Goal: Check status: Check status

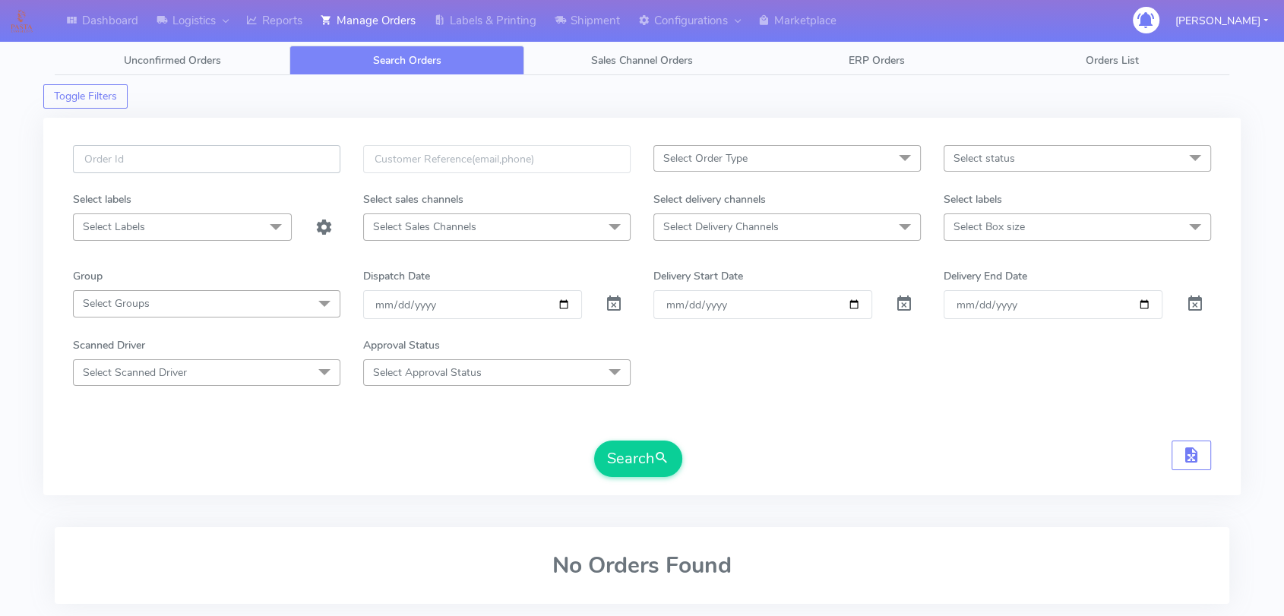
click at [255, 170] on input "text" at bounding box center [206, 159] width 267 height 28
paste input "1624513"
type input "1624513"
click at [609, 301] on span at bounding box center [614, 307] width 18 height 14
click at [653, 463] on button "Search" at bounding box center [638, 459] width 88 height 36
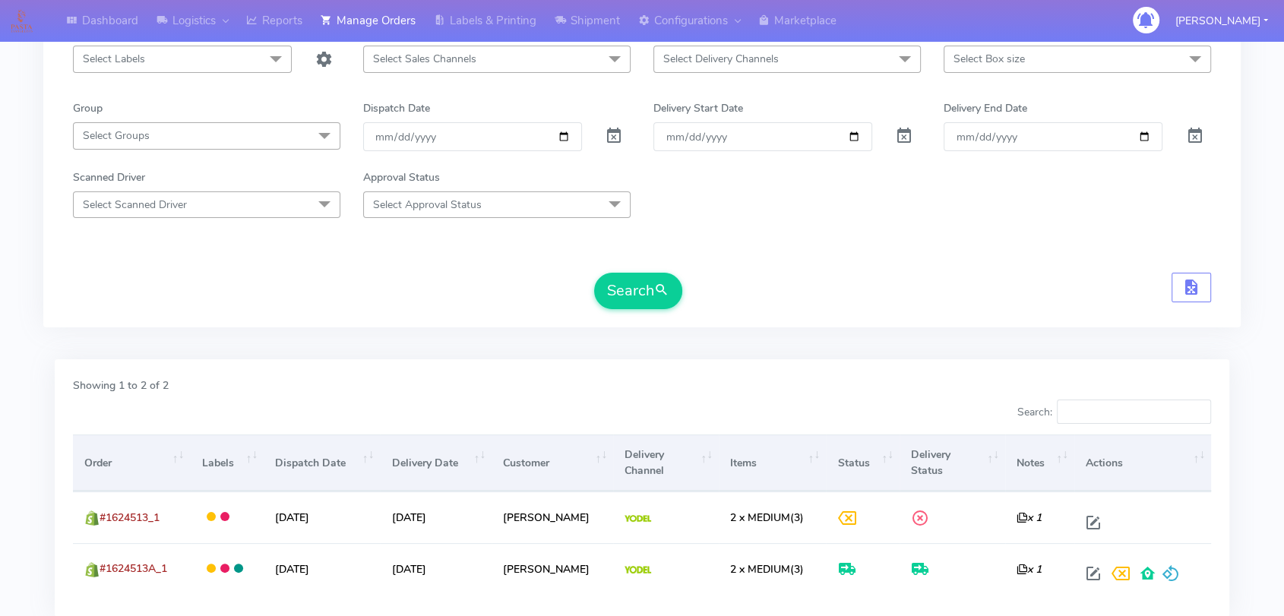
scroll to position [275, 0]
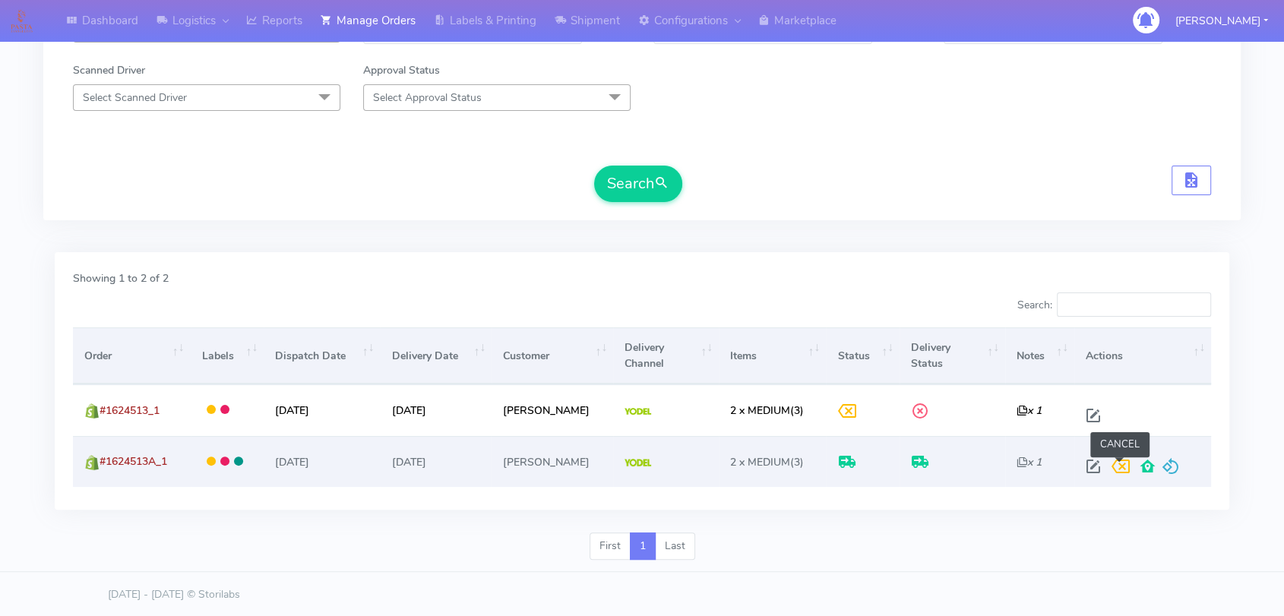
click at [1097, 463] on span at bounding box center [1093, 470] width 27 height 14
select select "5"
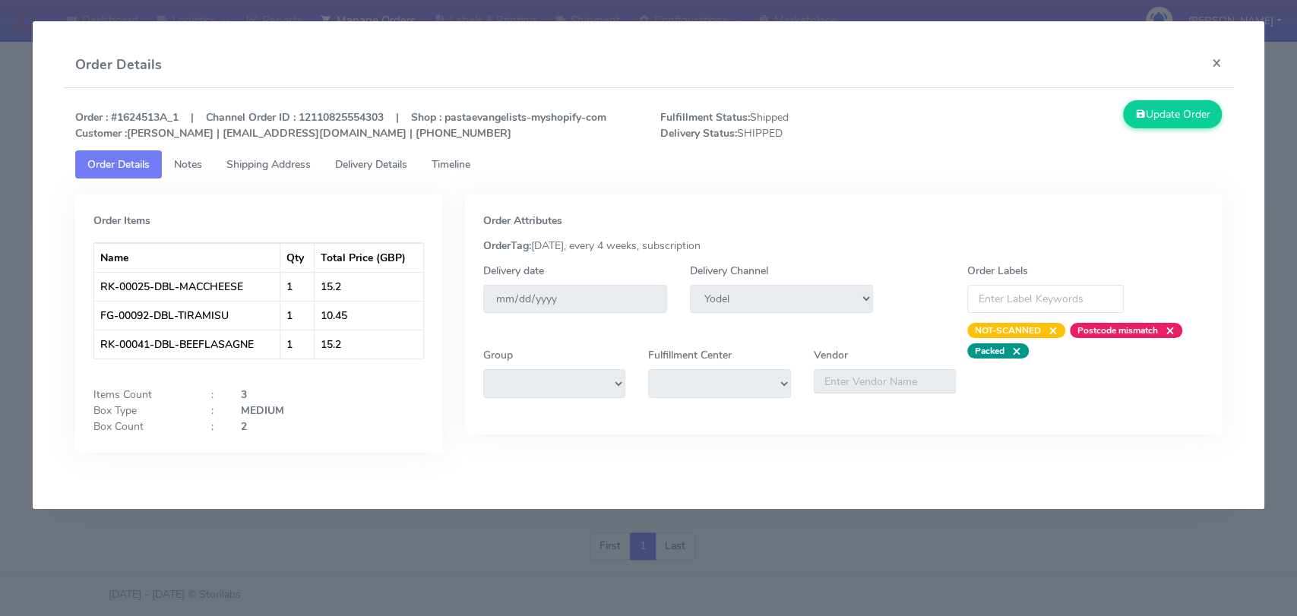
click at [401, 168] on span "Delivery Details" at bounding box center [371, 164] width 72 height 14
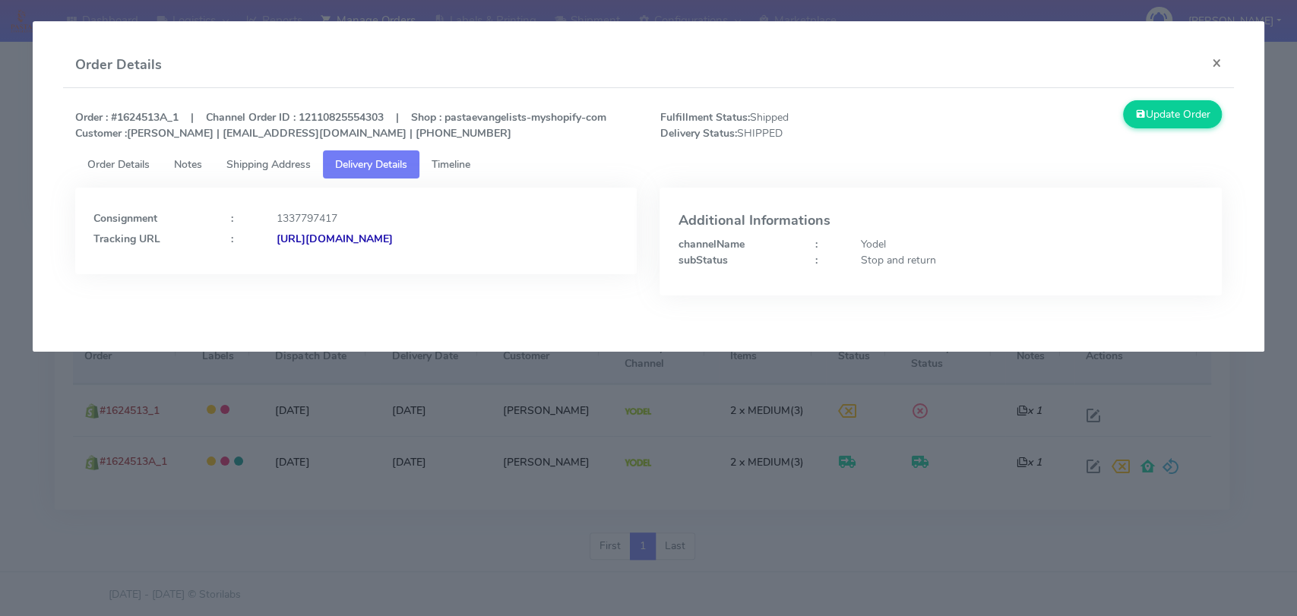
drag, startPoint x: 571, startPoint y: 242, endPoint x: 440, endPoint y: 242, distance: 130.7
click at [440, 242] on div "[URL][DOMAIN_NAME]" at bounding box center [447, 239] width 365 height 16
copy strong "JJD0002249960902228"
click at [255, 408] on modal-container "Order Details × Order : #1624513A_1 | Channel Order ID : 12110825554303 | Shop …" at bounding box center [648, 308] width 1297 height 616
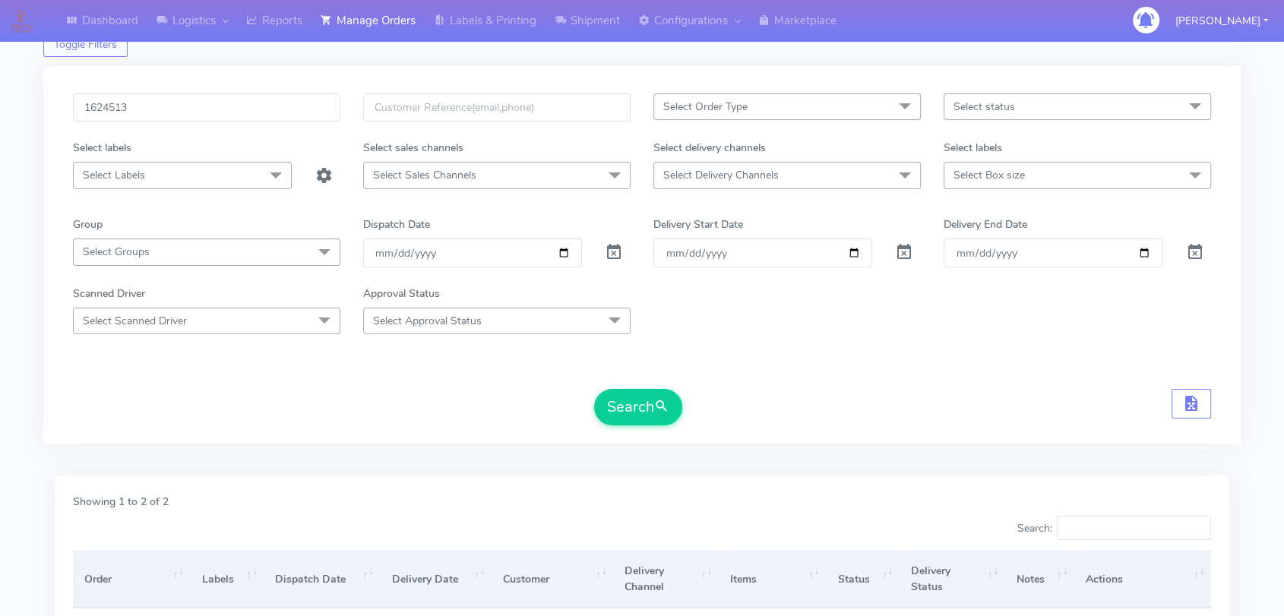
scroll to position [0, 0]
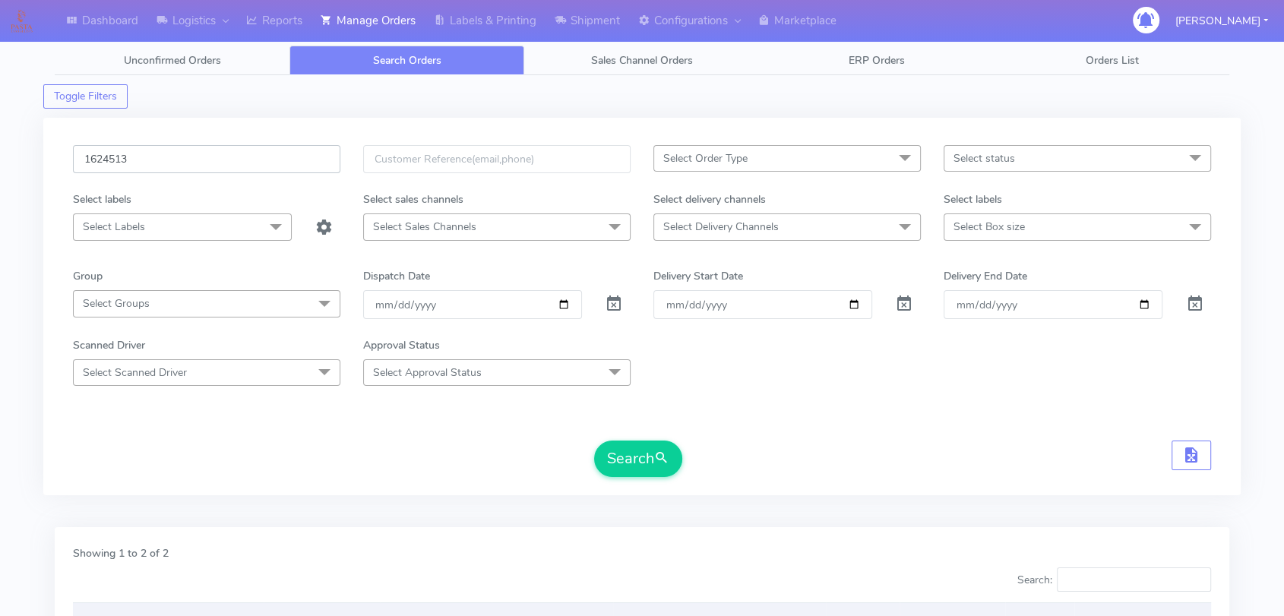
click at [246, 166] on input "1624513" at bounding box center [206, 159] width 267 height 28
paste input "5379"
type input "1625379"
click at [653, 457] on button "Search" at bounding box center [638, 459] width 88 height 36
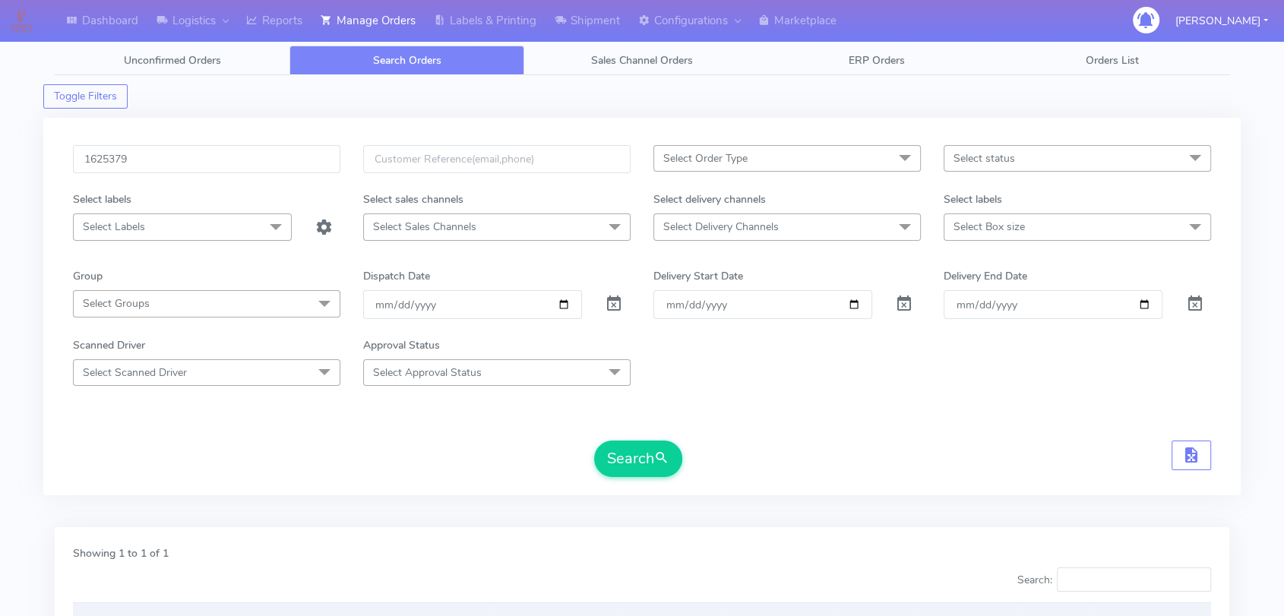
scroll to position [224, 0]
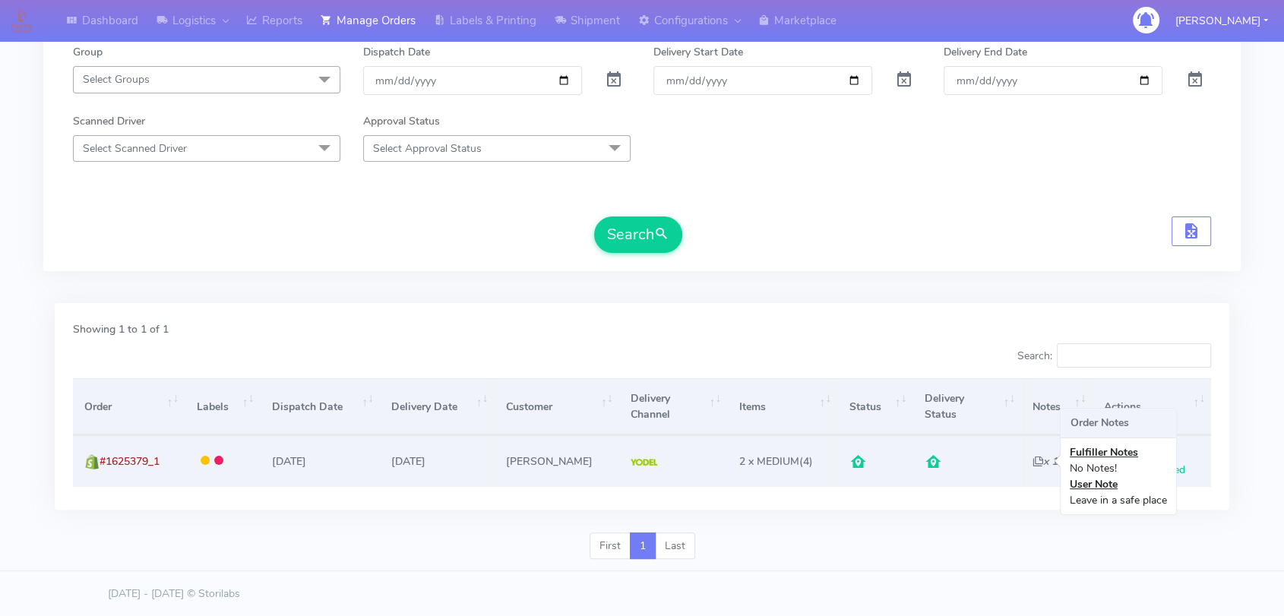
click at [1032, 462] on icon "x 1" at bounding box center [1044, 461] width 25 height 14
click at [1106, 463] on span at bounding box center [1111, 470] width 27 height 14
select select "5"
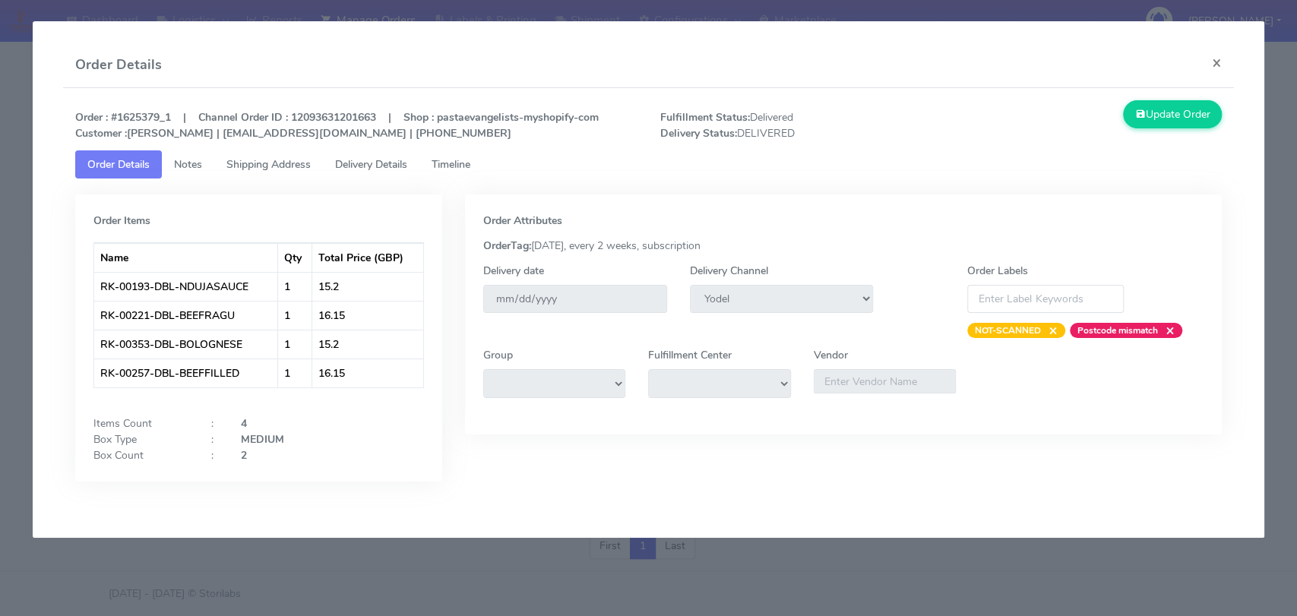
click at [378, 166] on span "Delivery Details" at bounding box center [371, 164] width 72 height 14
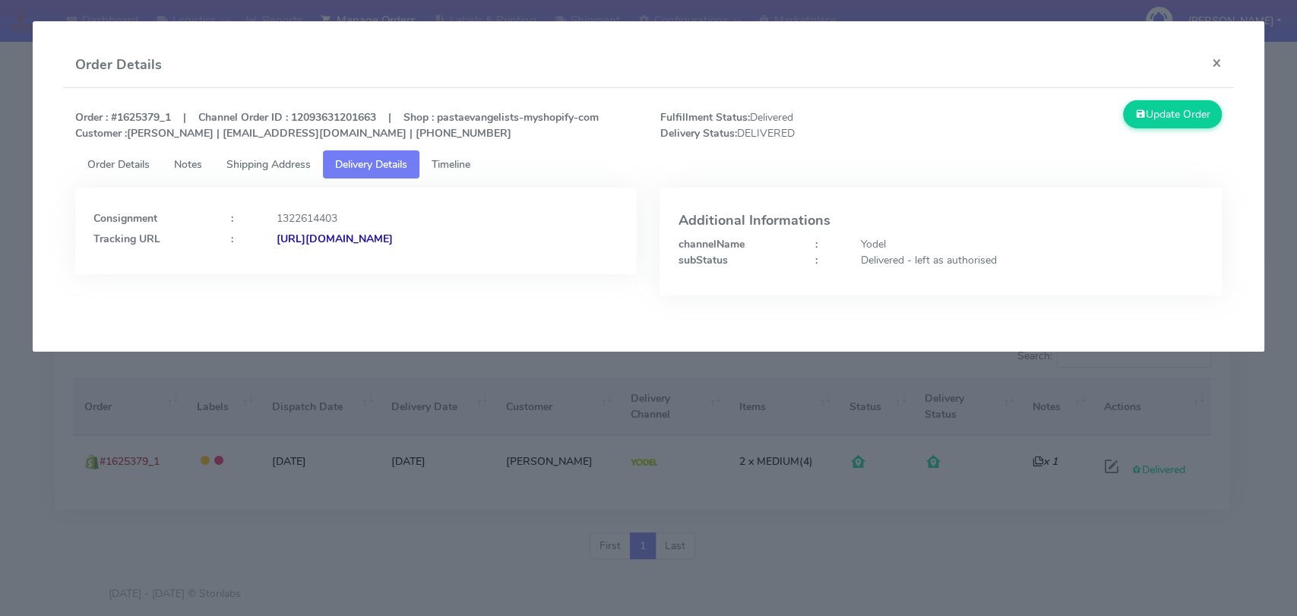
drag, startPoint x: 579, startPoint y: 231, endPoint x: 442, endPoint y: 245, distance: 137.5
click at [442, 245] on div "Consignment : 1322614403 Tracking URL : [URL][DOMAIN_NAME]" at bounding box center [355, 226] width 525 height 41
copy strong "JJD0002249960901160"
click at [340, 397] on modal-container "Order Details × Order : #1625379_1 | Channel Order ID : 12093631201663 | Shop :…" at bounding box center [648, 308] width 1297 height 616
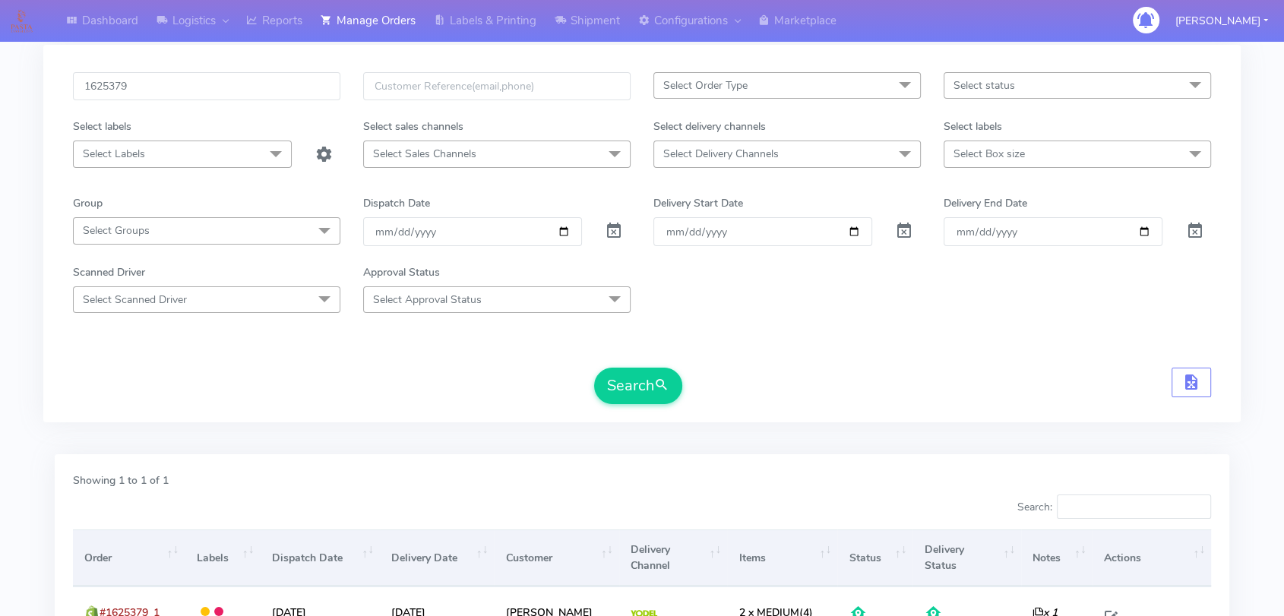
scroll to position [55, 0]
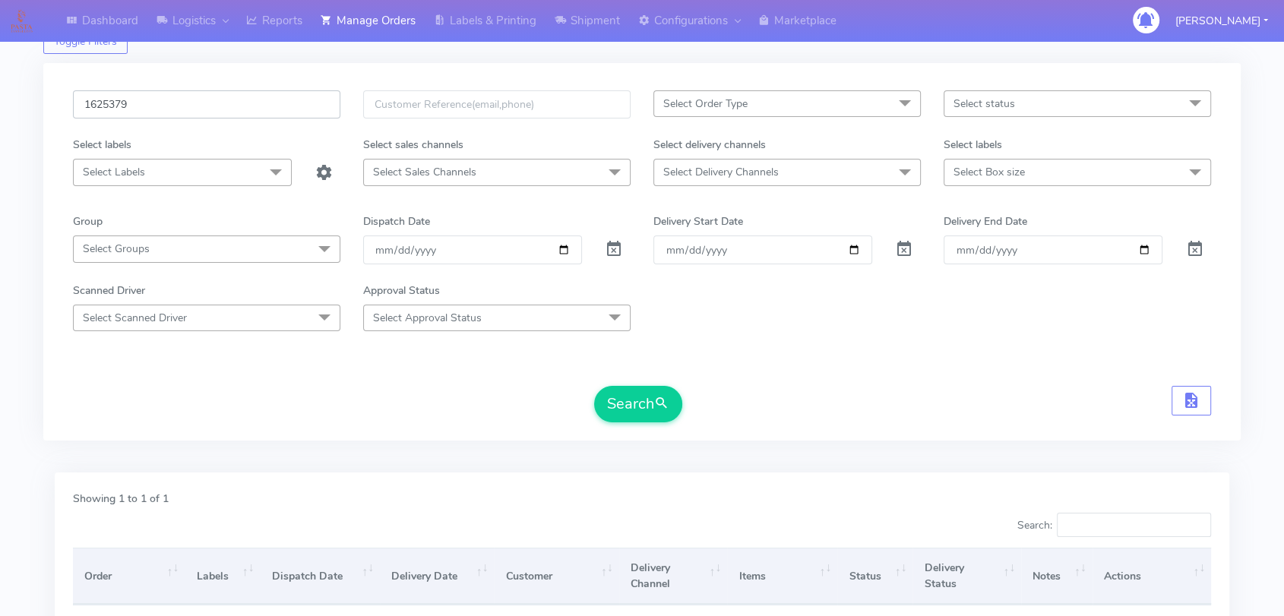
click at [274, 113] on input "1625379" at bounding box center [206, 104] width 267 height 28
paste input "313"
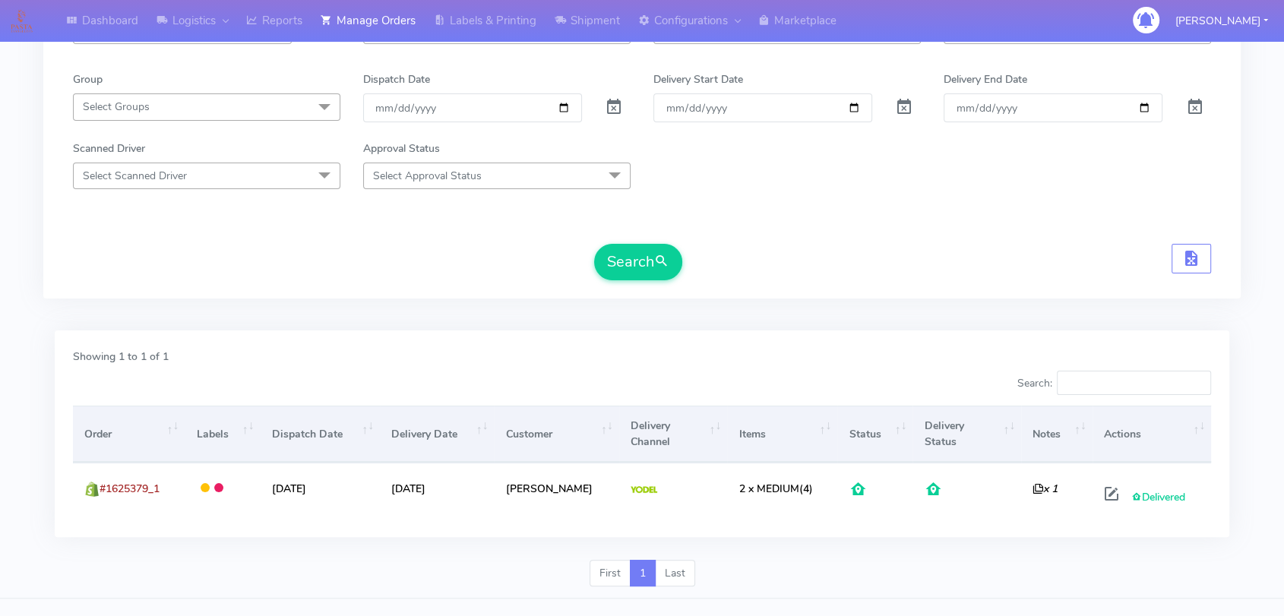
scroll to position [224, 0]
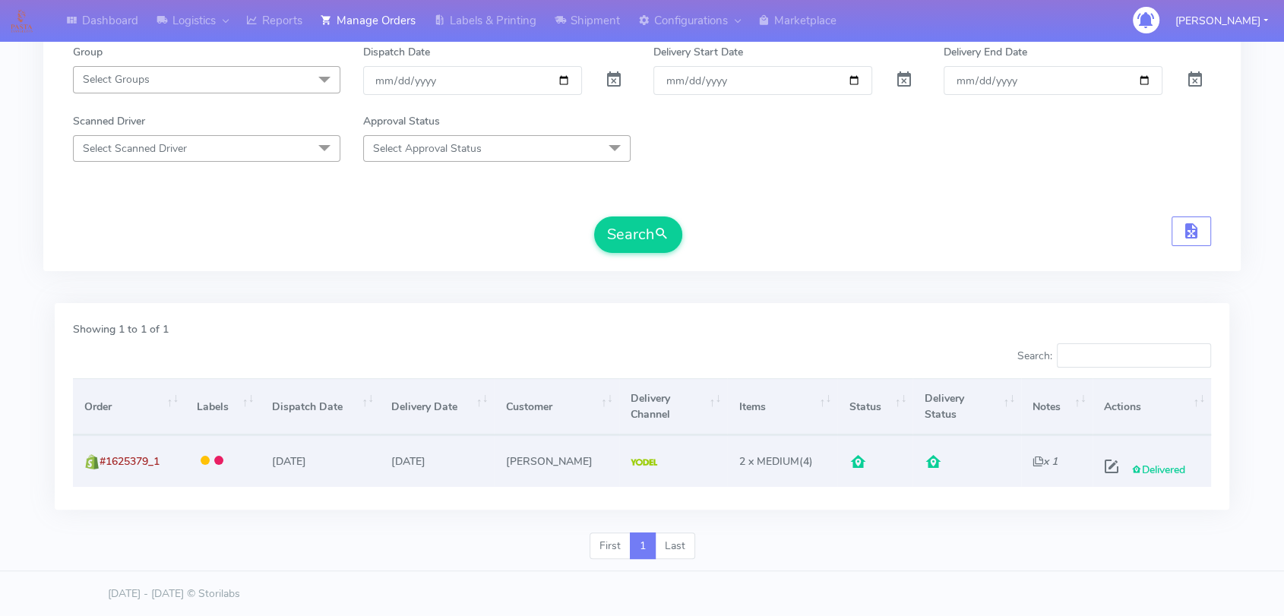
type input "1623139"
click at [1105, 470] on span at bounding box center [1111, 470] width 27 height 14
select select "5"
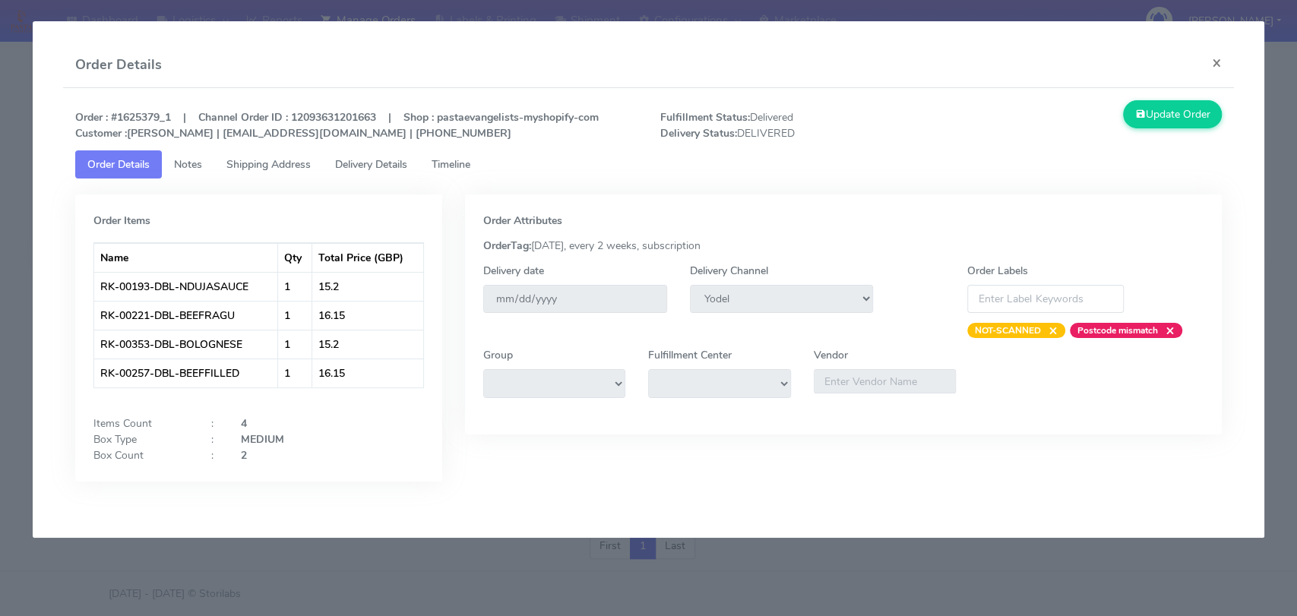
click at [358, 175] on link "Delivery Details" at bounding box center [371, 164] width 96 height 28
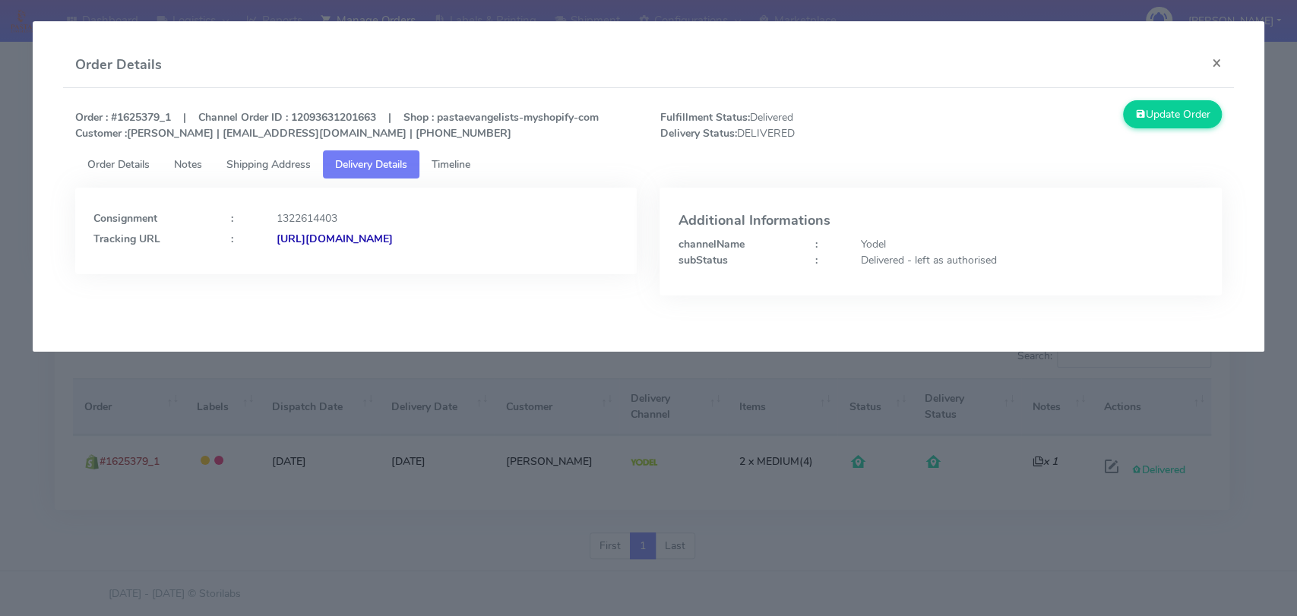
drag, startPoint x: 587, startPoint y: 259, endPoint x: 439, endPoint y: 242, distance: 148.3
click at [439, 242] on div "Consignment : 1322614403 Tracking URL : [URL][DOMAIN_NAME]" at bounding box center [355, 231] width 561 height 87
copy strong "JJD0002249960901160"
click at [1209, 68] on button "×" at bounding box center [1217, 63] width 34 height 40
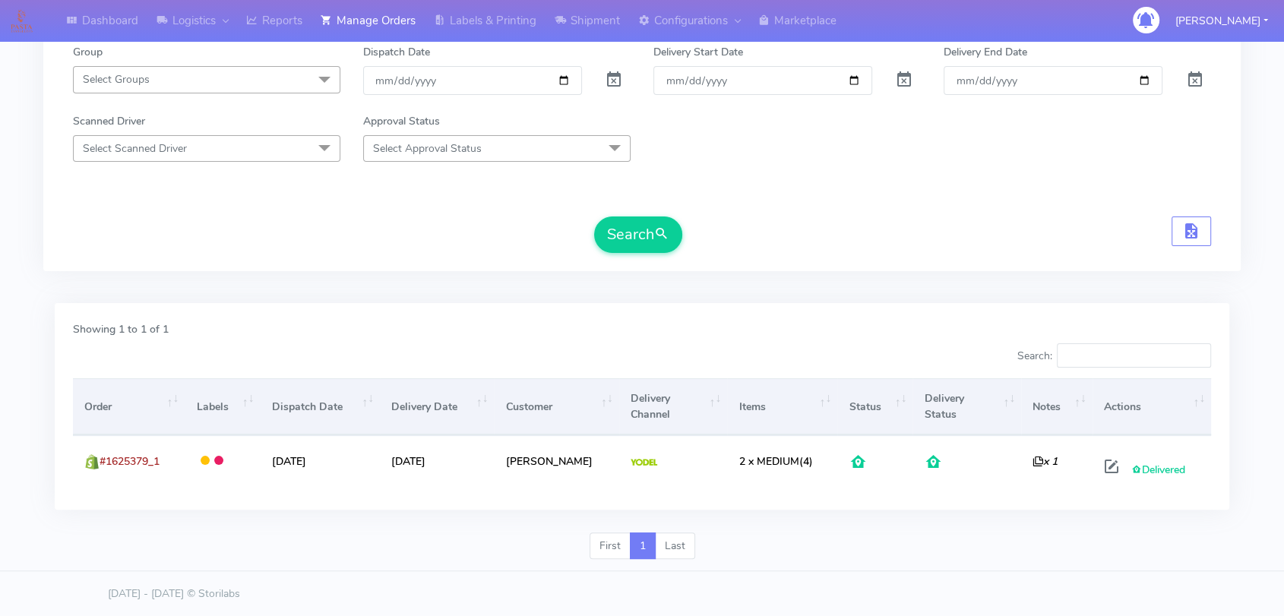
scroll to position [0, 0]
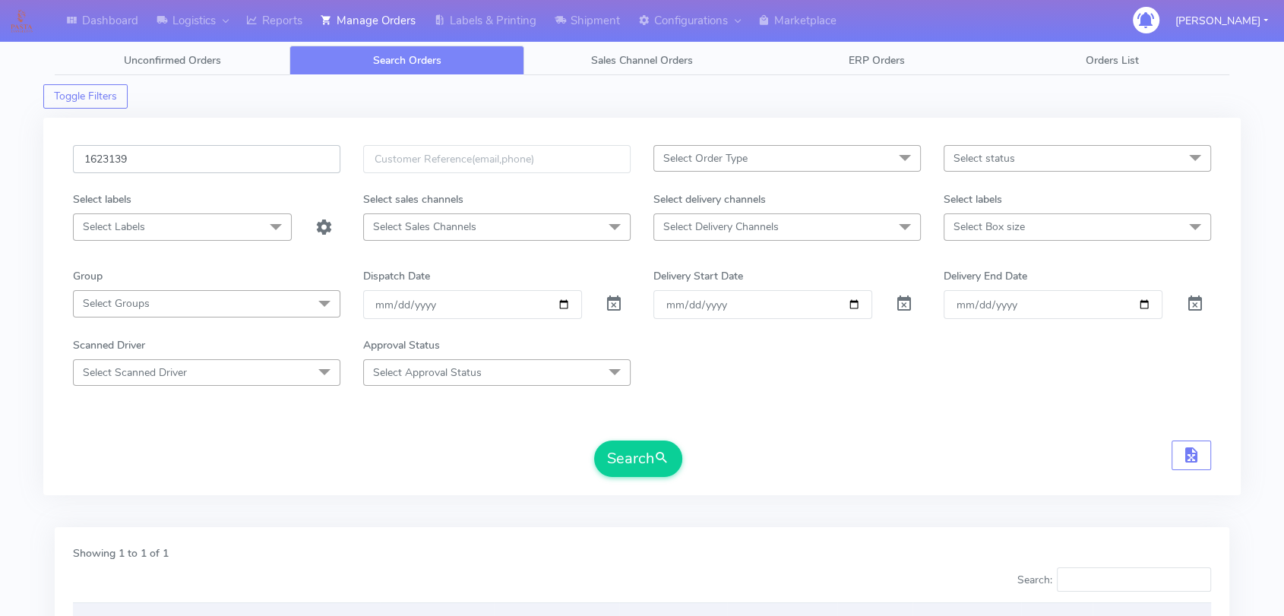
click at [176, 165] on input "1623139" at bounding box center [206, 159] width 267 height 28
paste input "6752 Complete"
click at [178, 160] on input "1626752 Complete" at bounding box center [206, 159] width 267 height 28
click at [171, 160] on input "1626752 Complete" at bounding box center [206, 159] width 267 height 28
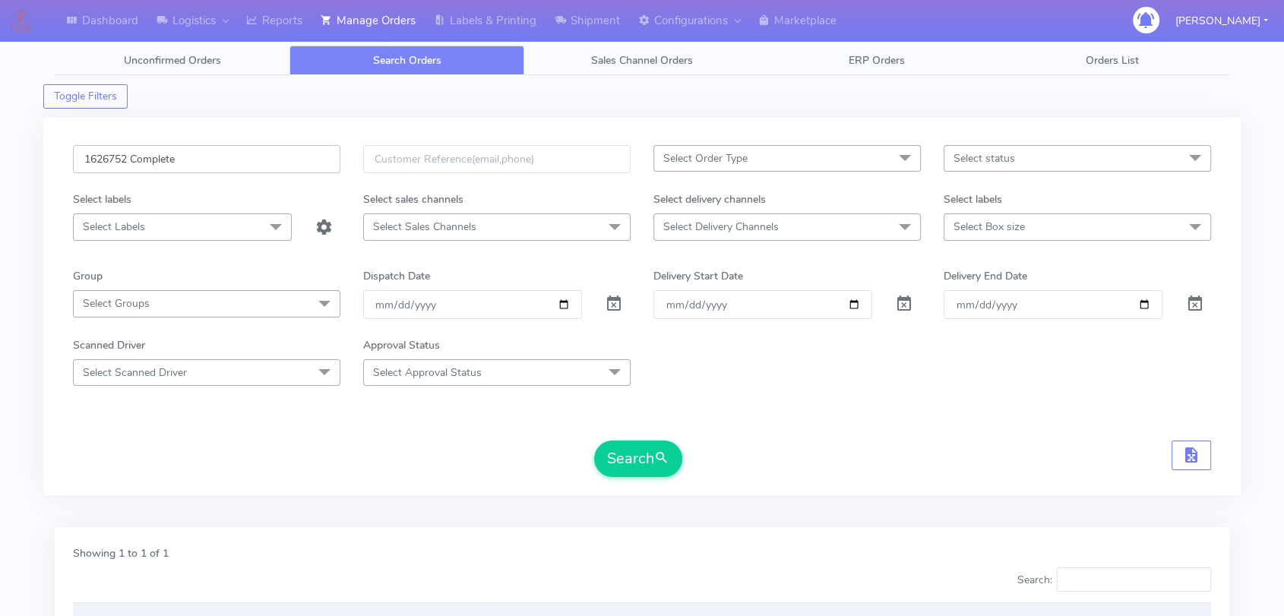
click at [171, 160] on input "1626752 Complete" at bounding box center [206, 159] width 267 height 28
type input "1626752"
click at [663, 482] on div "1626752 Select Order Type Select All MEALS ATAVI One Off Pasta Club Gift Kit Ev…" at bounding box center [642, 315] width 1161 height 341
click at [665, 451] on span "submit" at bounding box center [661, 458] width 15 height 21
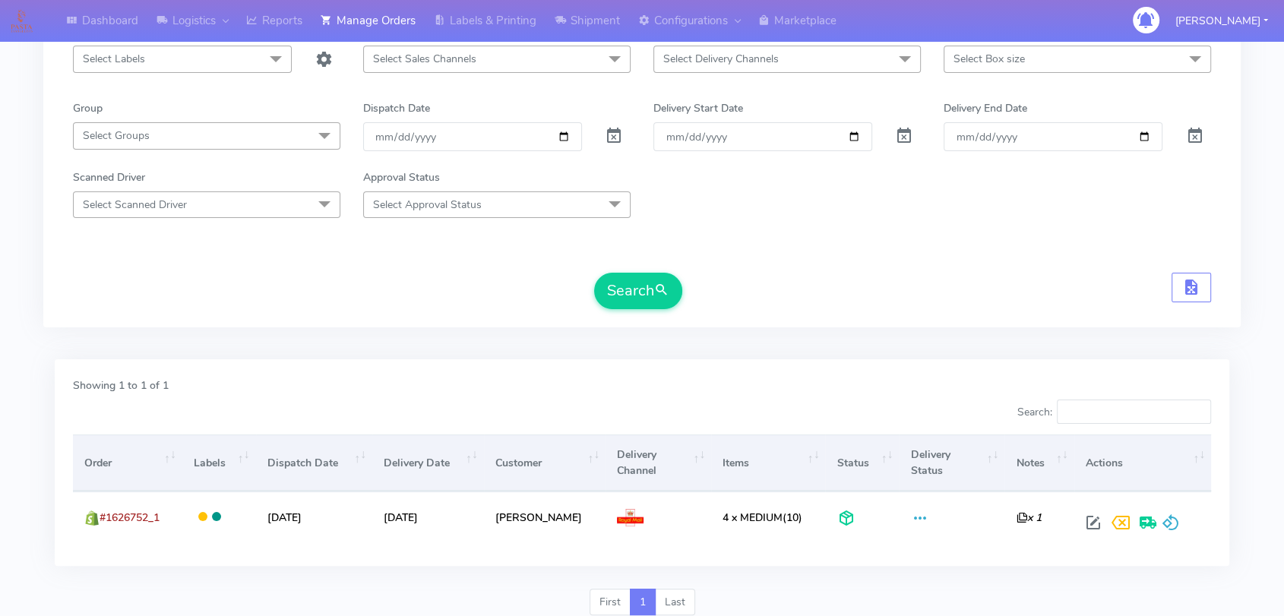
scroll to position [224, 0]
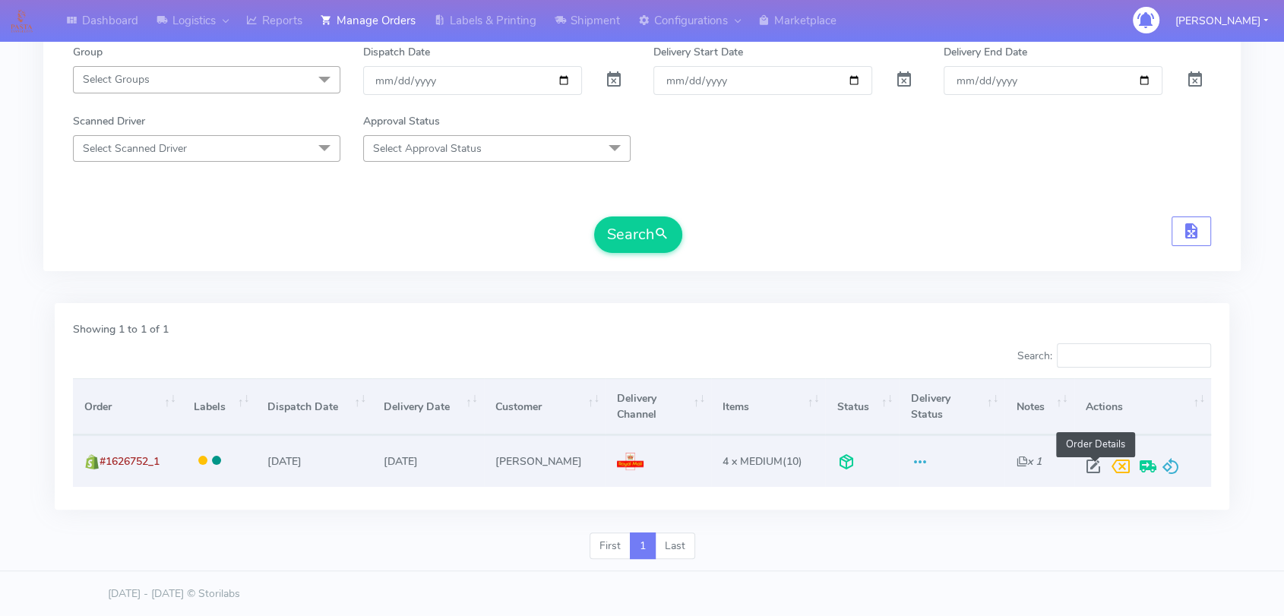
click at [1094, 471] on span at bounding box center [1093, 470] width 27 height 14
select select "3"
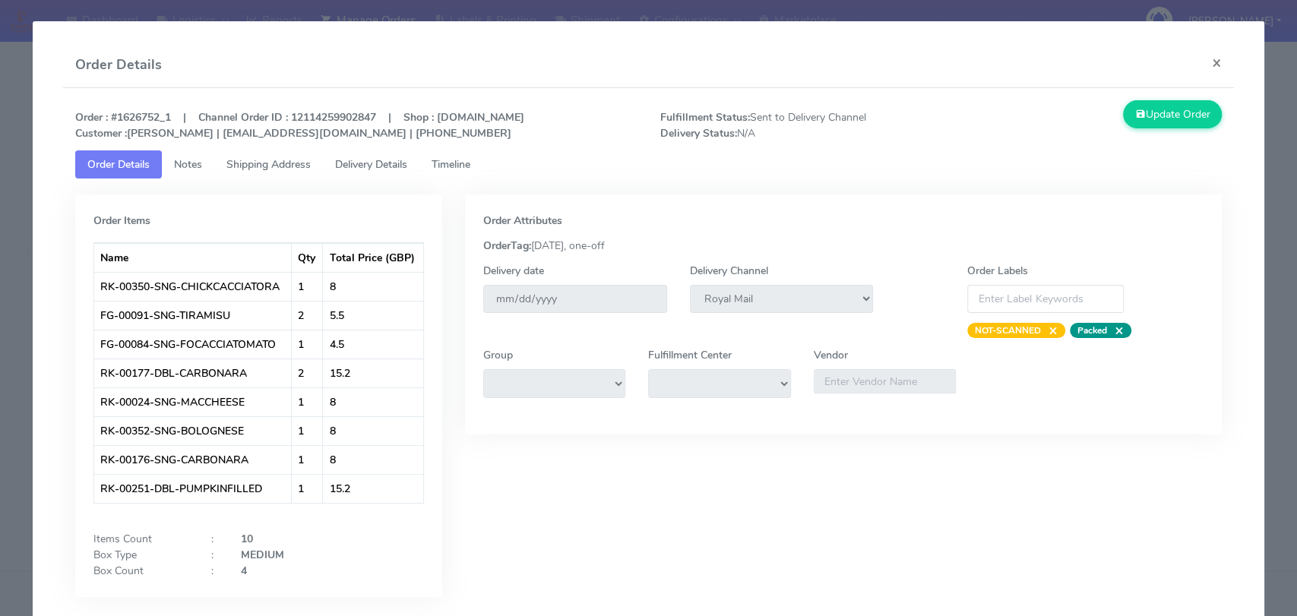
click at [386, 175] on link "Delivery Details" at bounding box center [371, 164] width 96 height 28
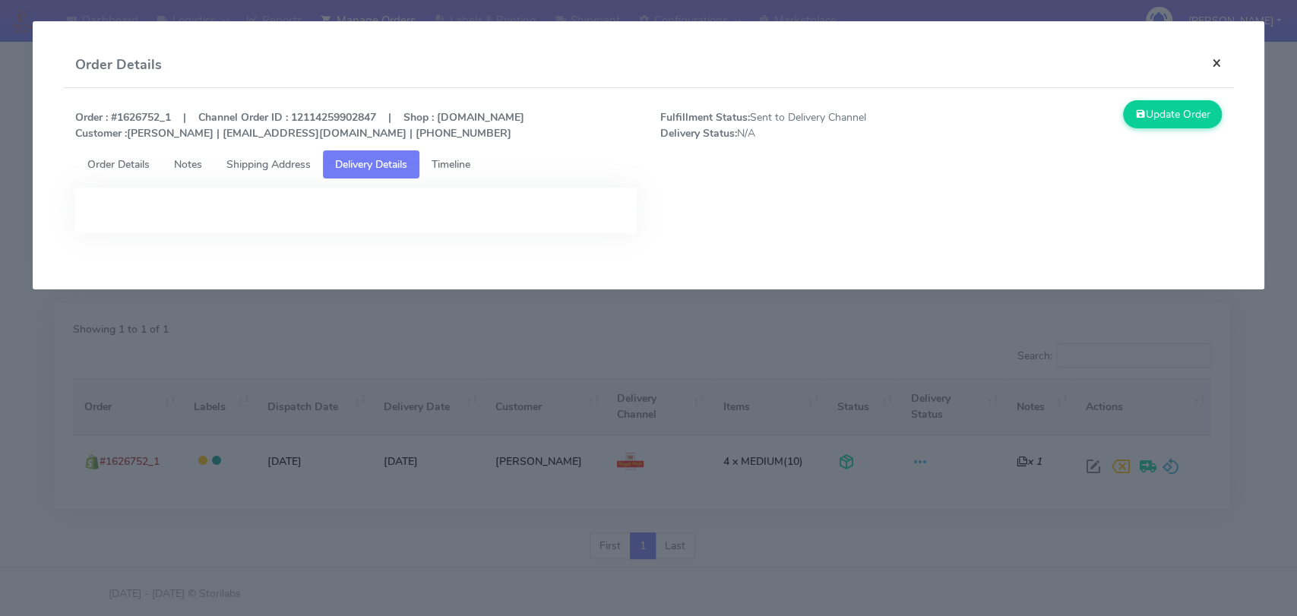
click at [1218, 65] on button "×" at bounding box center [1217, 63] width 34 height 40
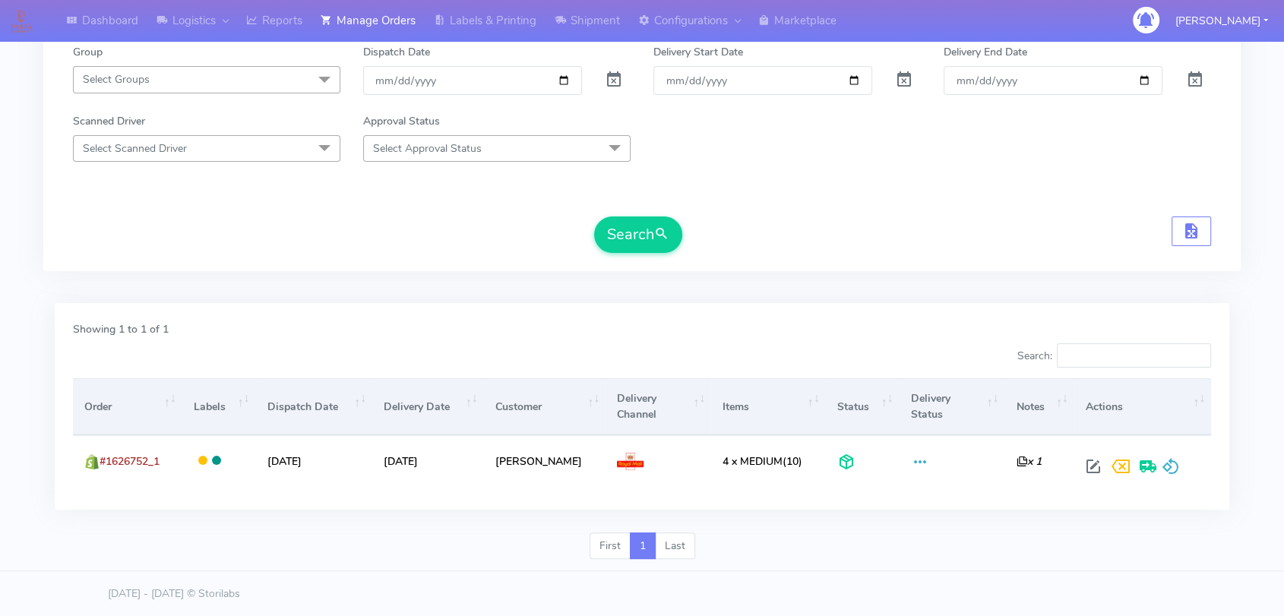
scroll to position [0, 0]
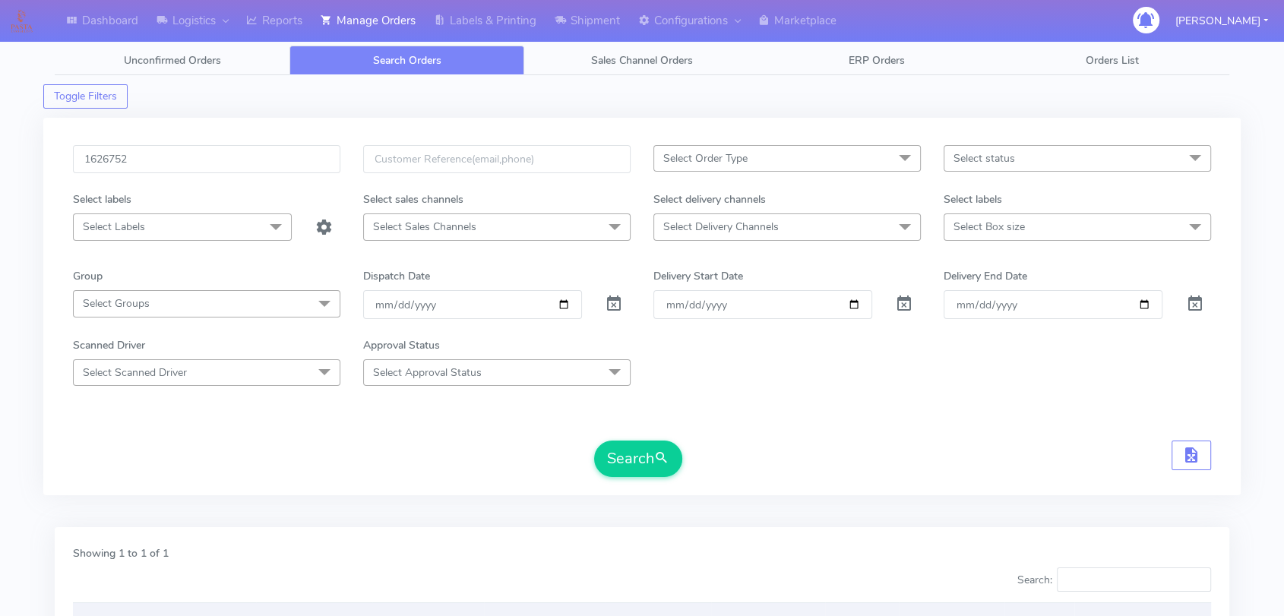
click at [954, 79] on div "Toggle Filters" at bounding box center [641, 91] width 1197 height 33
click at [626, 451] on button "Search" at bounding box center [638, 459] width 88 height 36
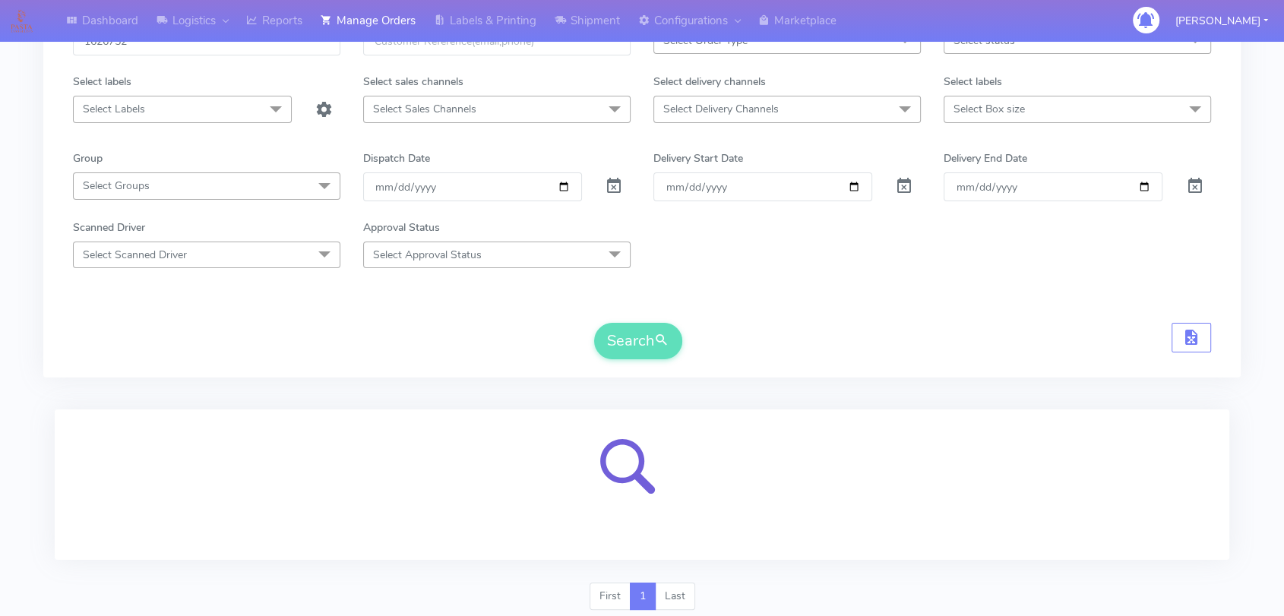
scroll to position [168, 0]
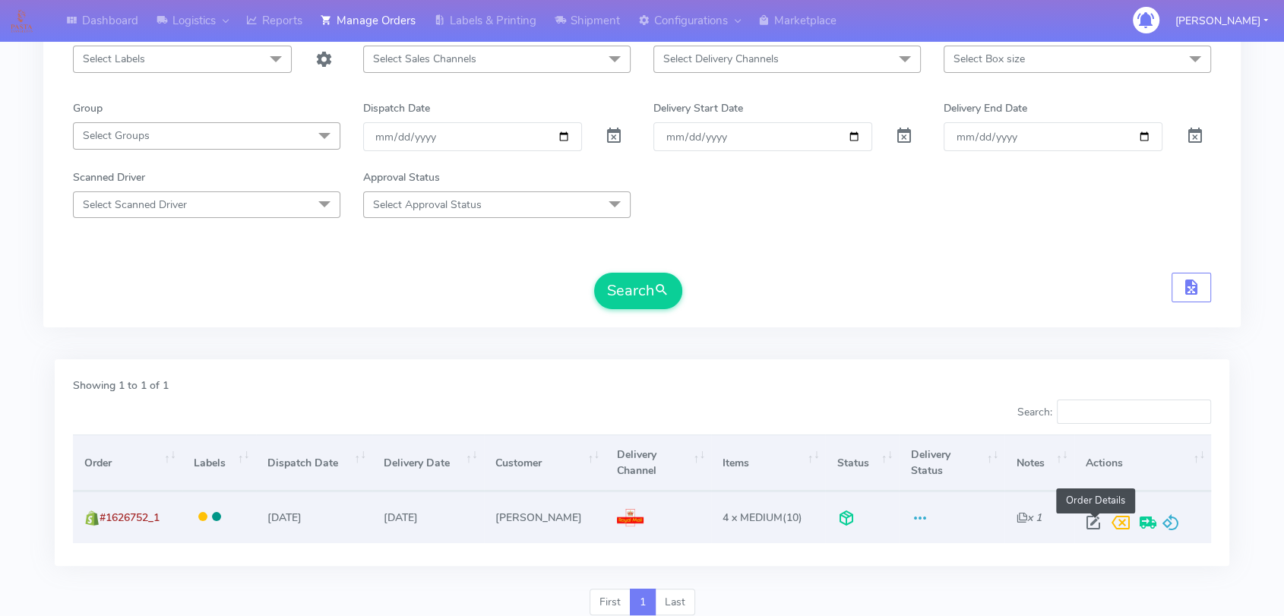
click at [1088, 523] on span at bounding box center [1093, 526] width 27 height 14
select select "3"
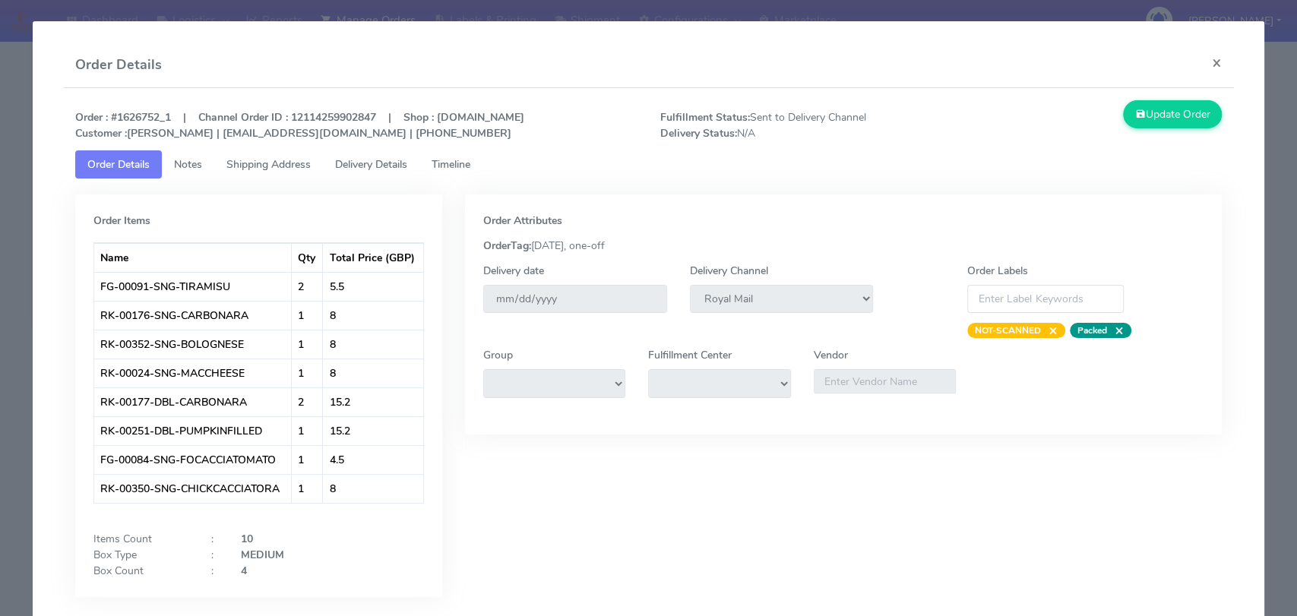
click at [349, 179] on tab "Order Items Name Qty Total Price (GBP) FG-00091-SNG-TIRAMISU 2 5.5 RK-00176-SNG…" at bounding box center [648, 399] width 1146 height 441
click at [1209, 65] on button "×" at bounding box center [1217, 63] width 34 height 40
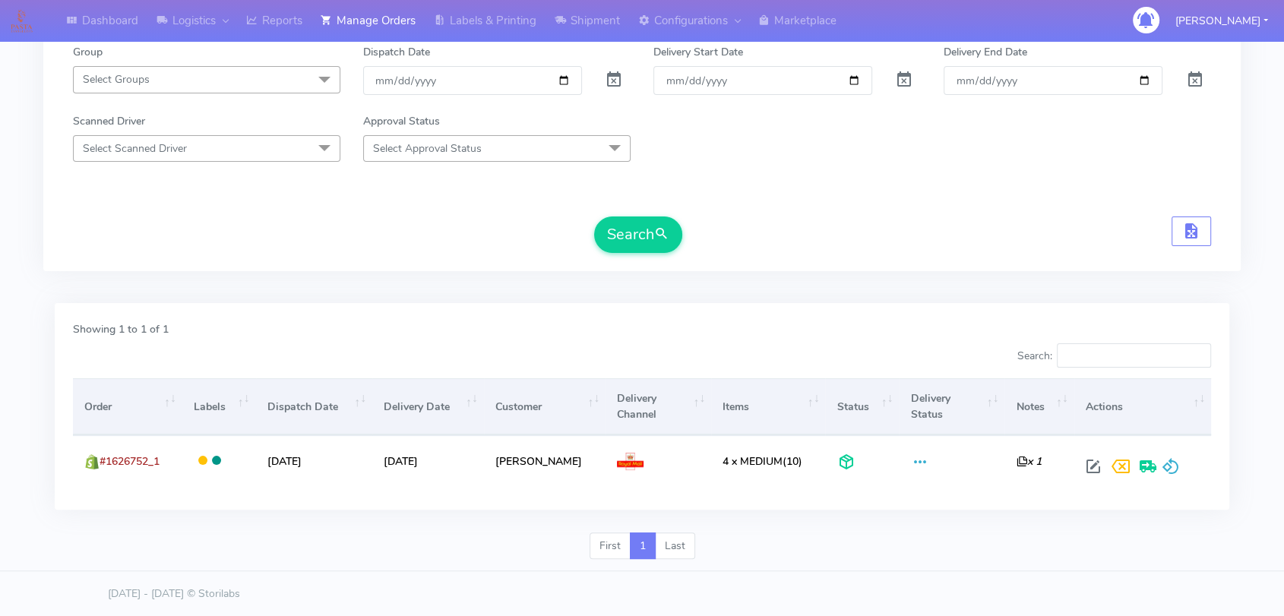
scroll to position [0, 0]
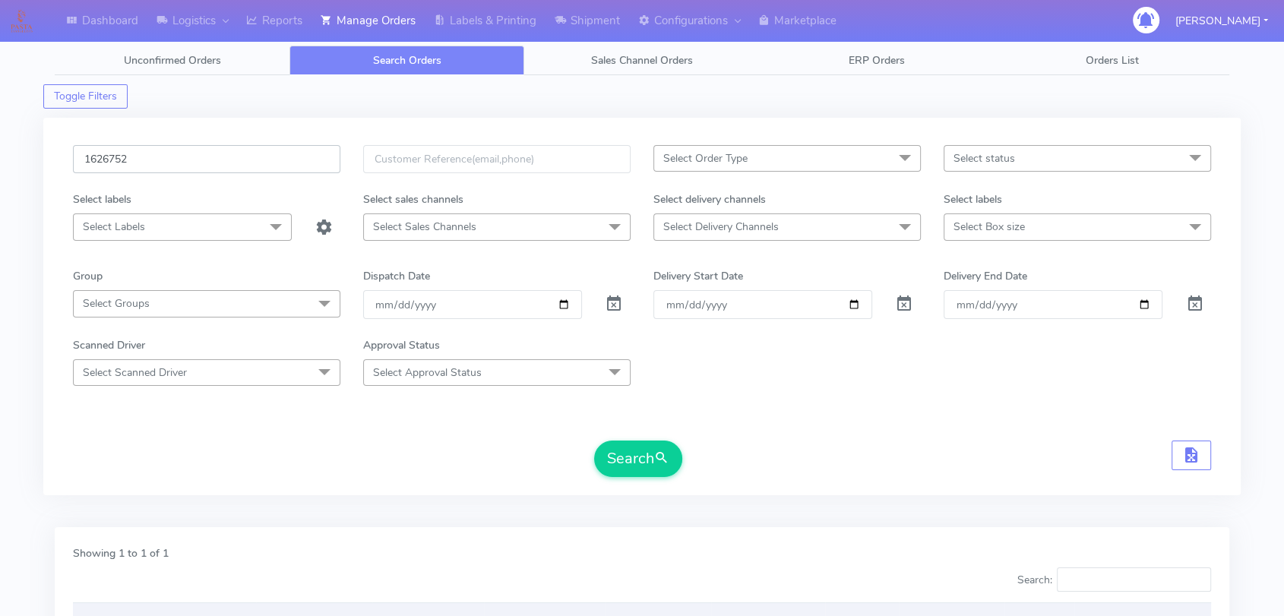
click at [103, 153] on input "1626752" at bounding box center [206, 159] width 267 height 28
paste input "443"
type input "1624432"
click at [624, 451] on button "Search" at bounding box center [638, 459] width 88 height 36
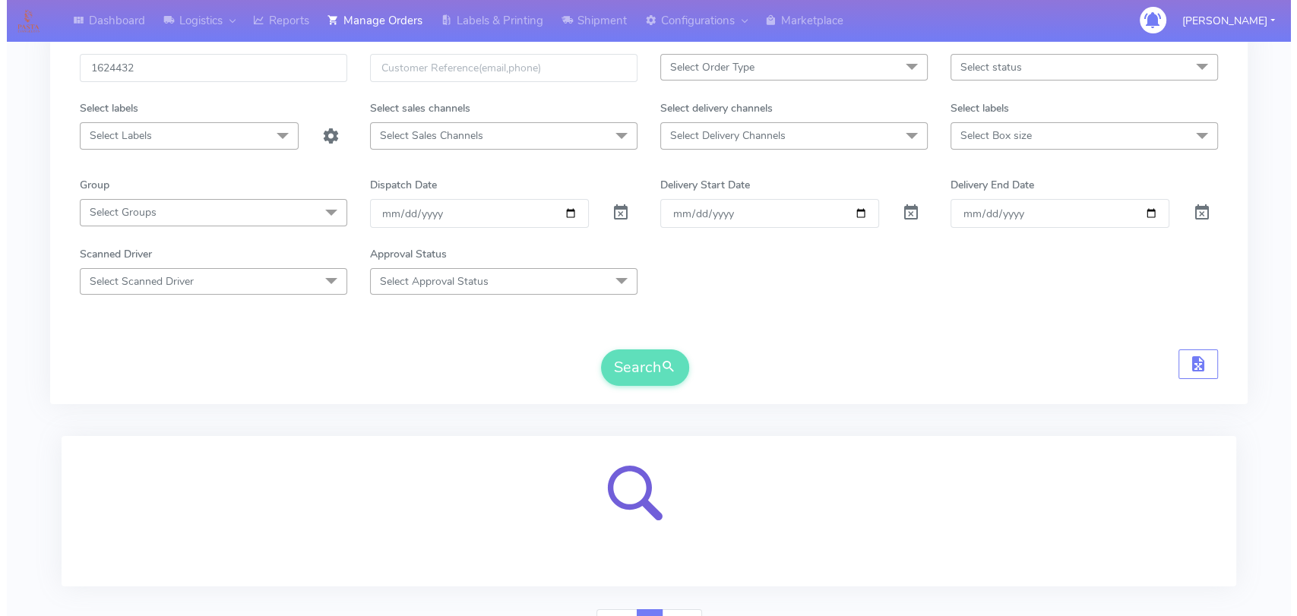
scroll to position [168, 0]
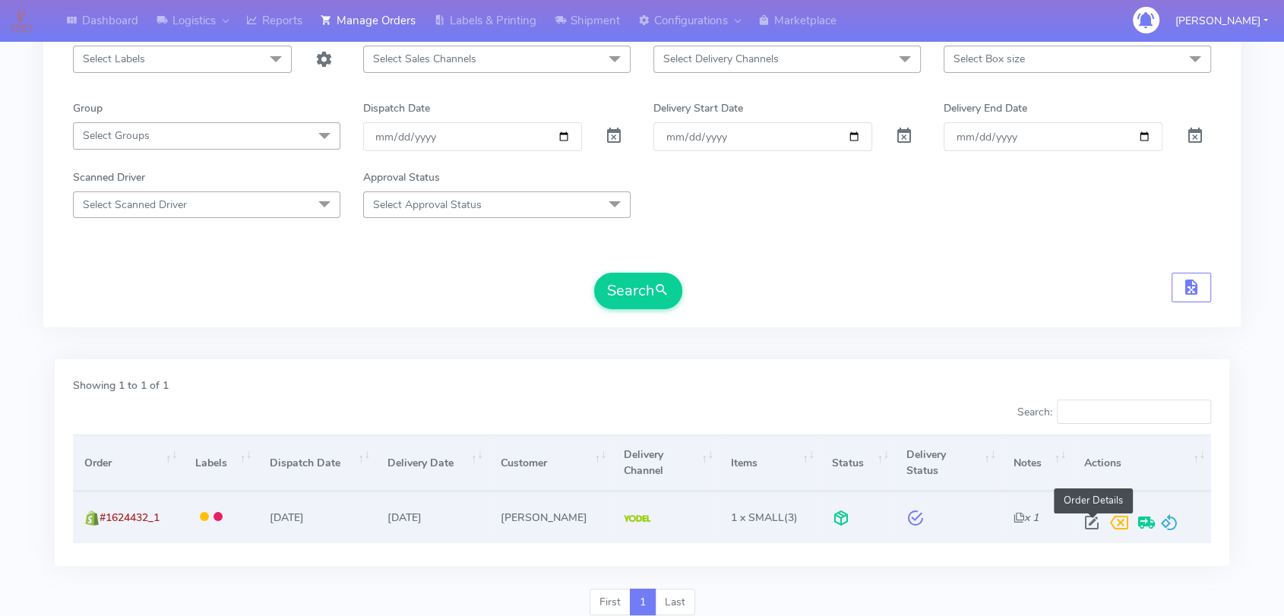
click at [1093, 519] on span at bounding box center [1090, 526] width 27 height 14
select select "5"
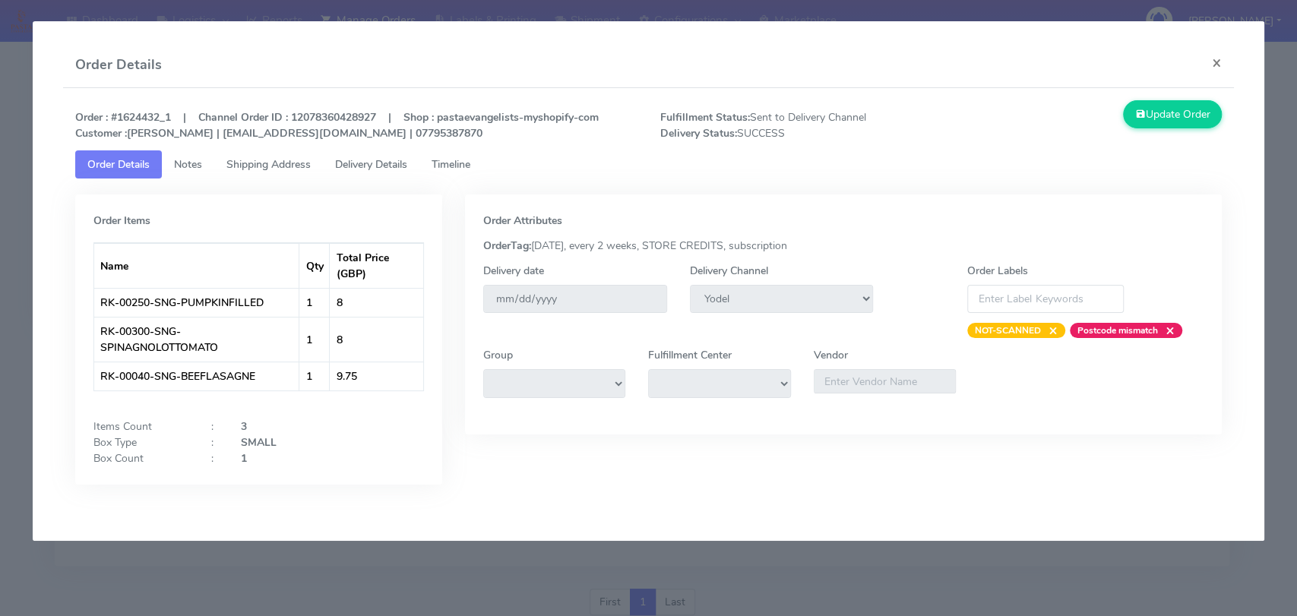
click at [399, 163] on span "Delivery Details" at bounding box center [371, 164] width 72 height 14
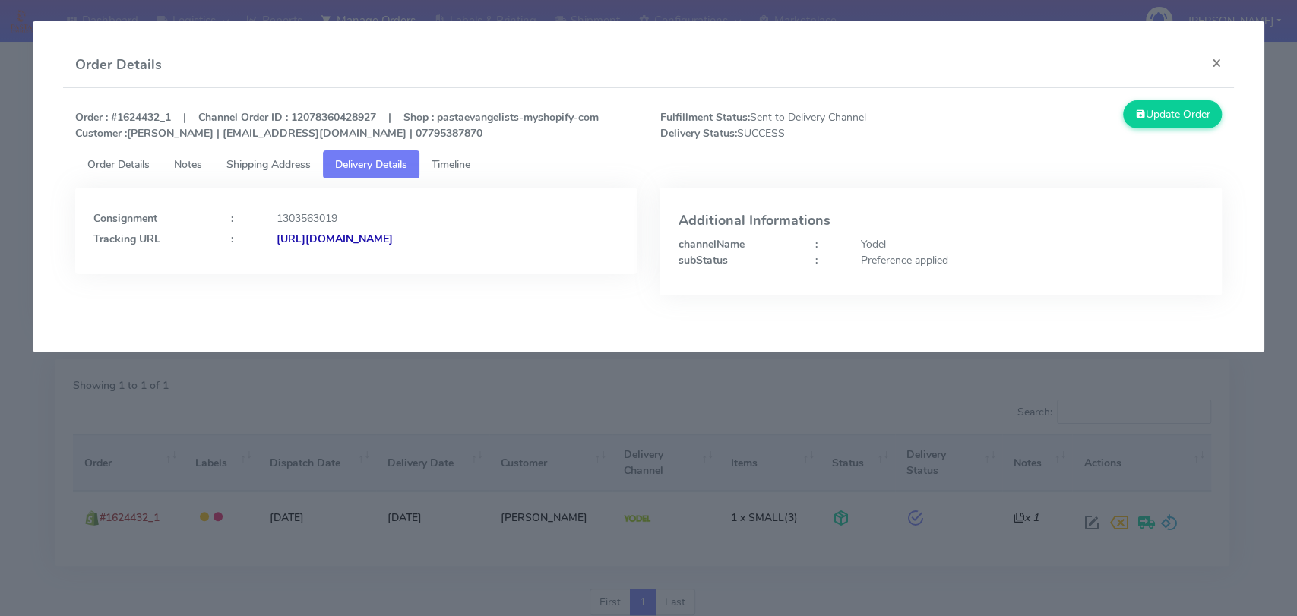
copy strong "JJD0002249960899368"
drag, startPoint x: 564, startPoint y: 242, endPoint x: 439, endPoint y: 241, distance: 124.6
click at [439, 241] on div "[URL][DOMAIN_NAME]" at bounding box center [447, 239] width 365 height 16
